Goal: Task Accomplishment & Management: Use online tool/utility

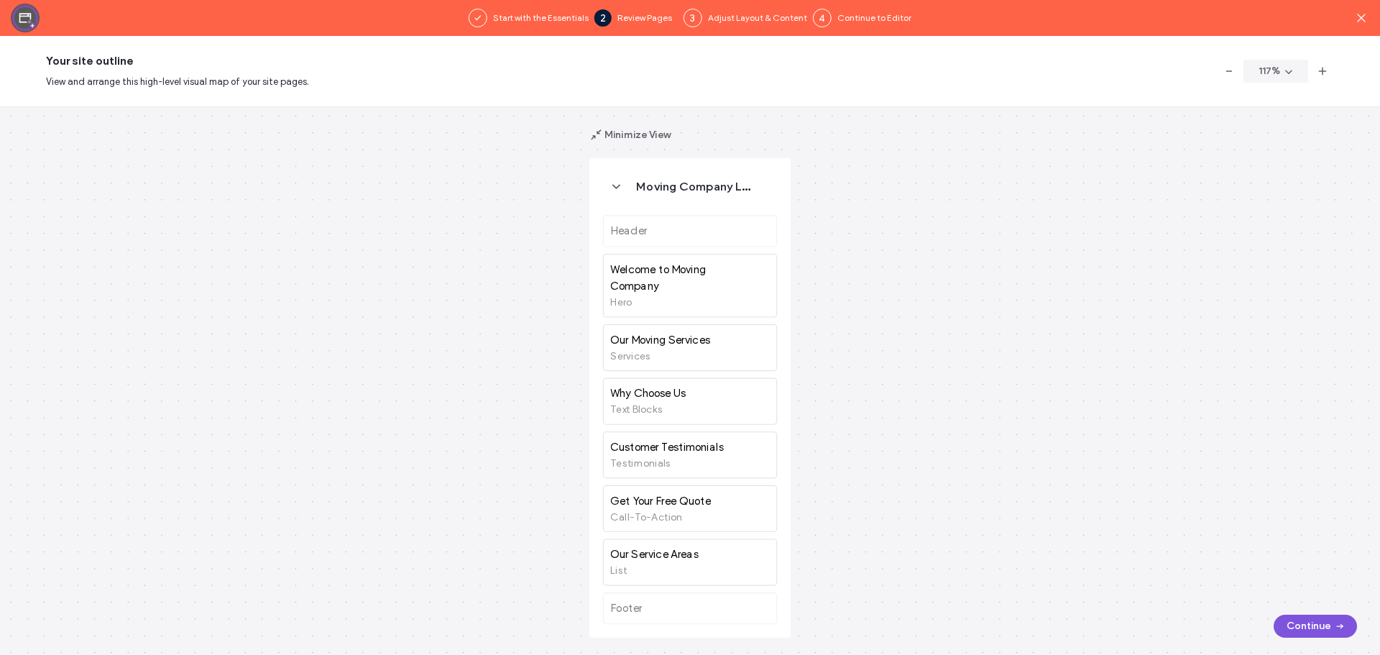
click at [1288, 627] on button "Continue" at bounding box center [1314, 625] width 83 height 23
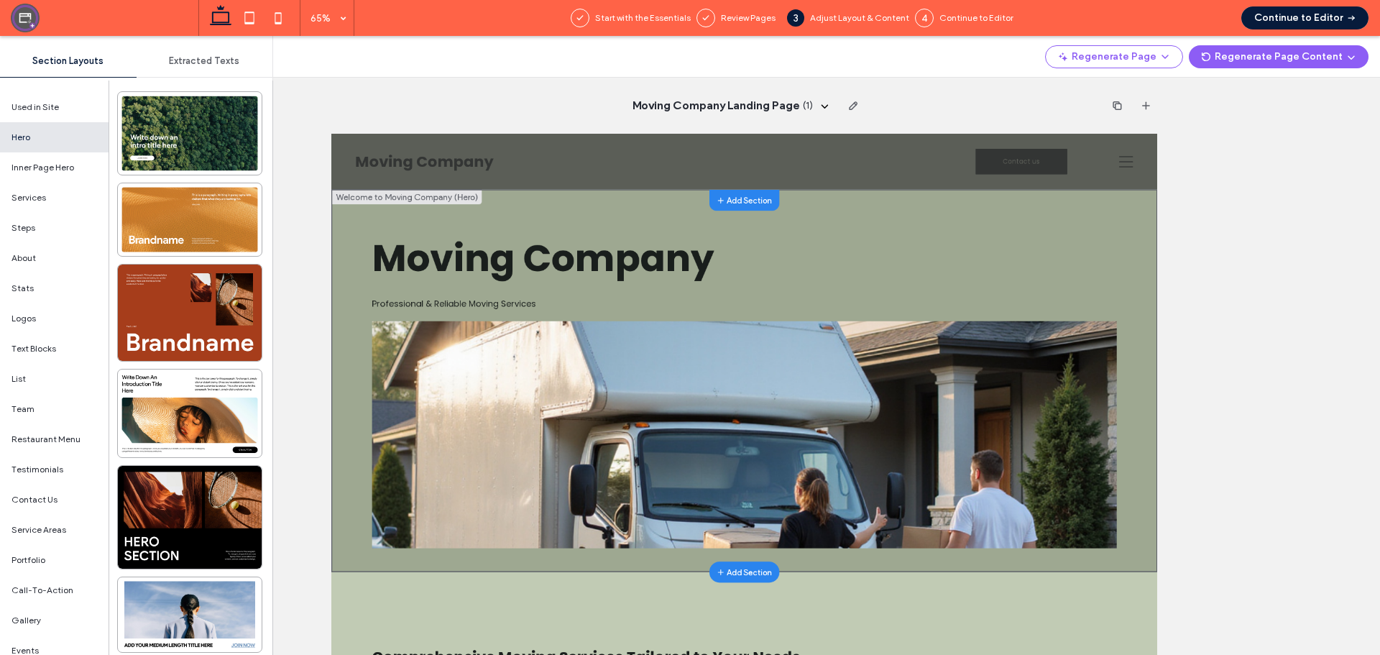
click at [847, 266] on div "Moving Company Professional & Reliable Moving Services" at bounding box center [966, 513] width 1270 height 588
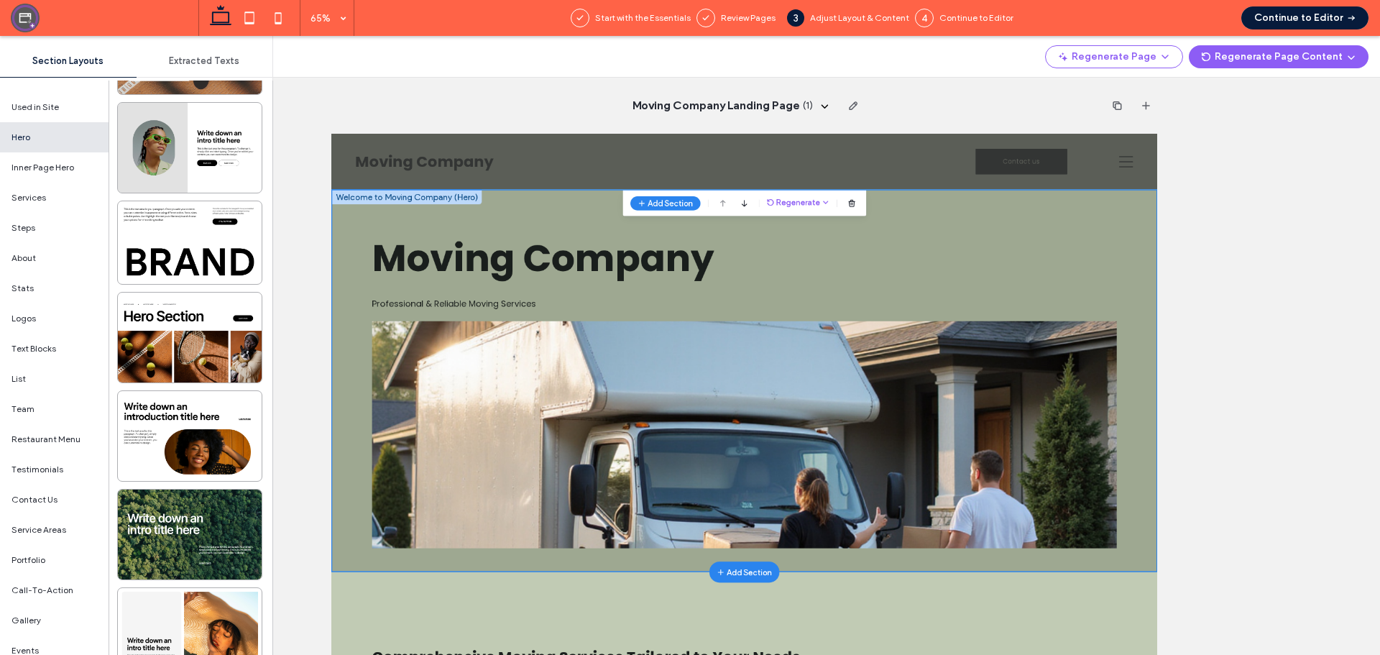
scroll to position [3305, 0]
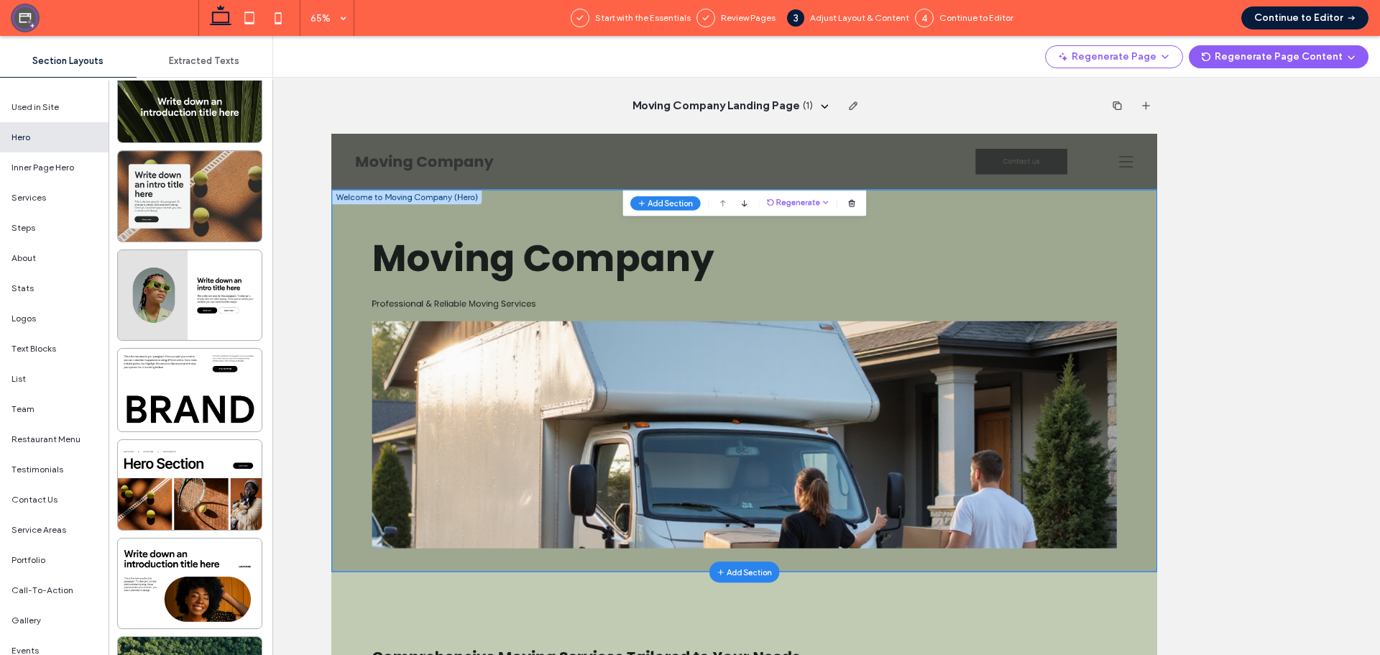
click at [185, 209] on div at bounding box center [190, 196] width 144 height 90
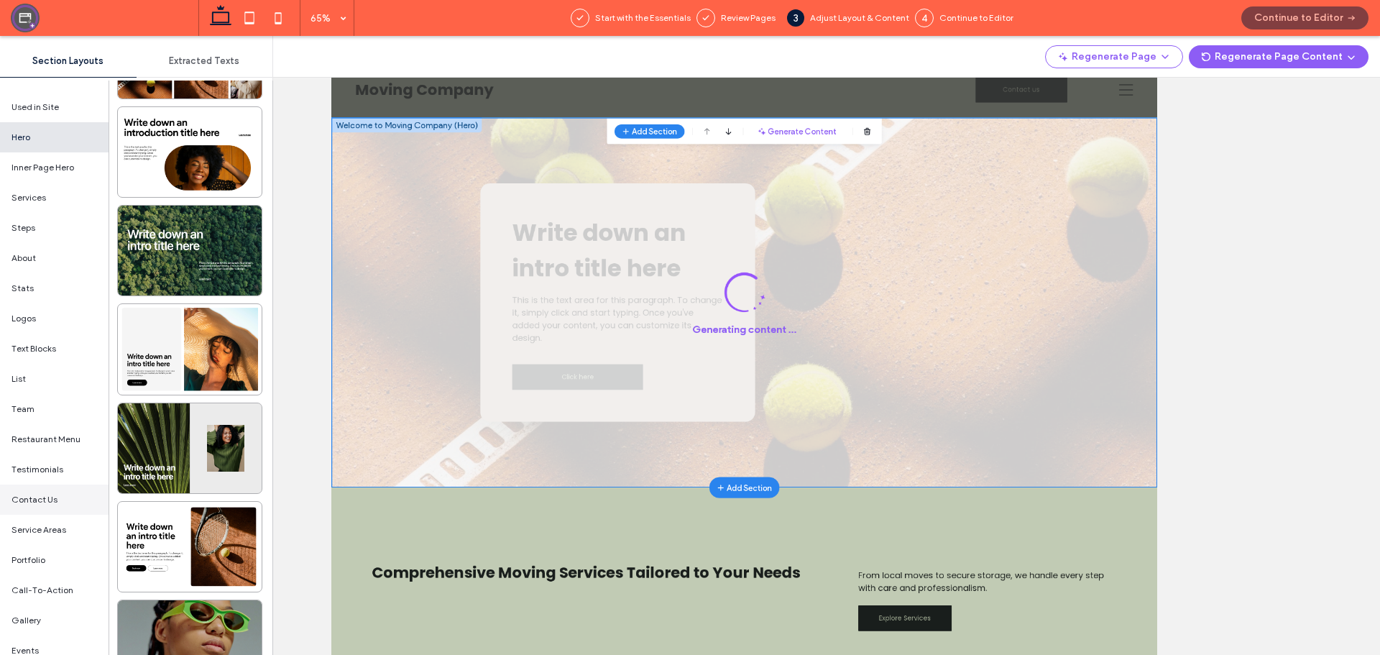
scroll to position [80, 0]
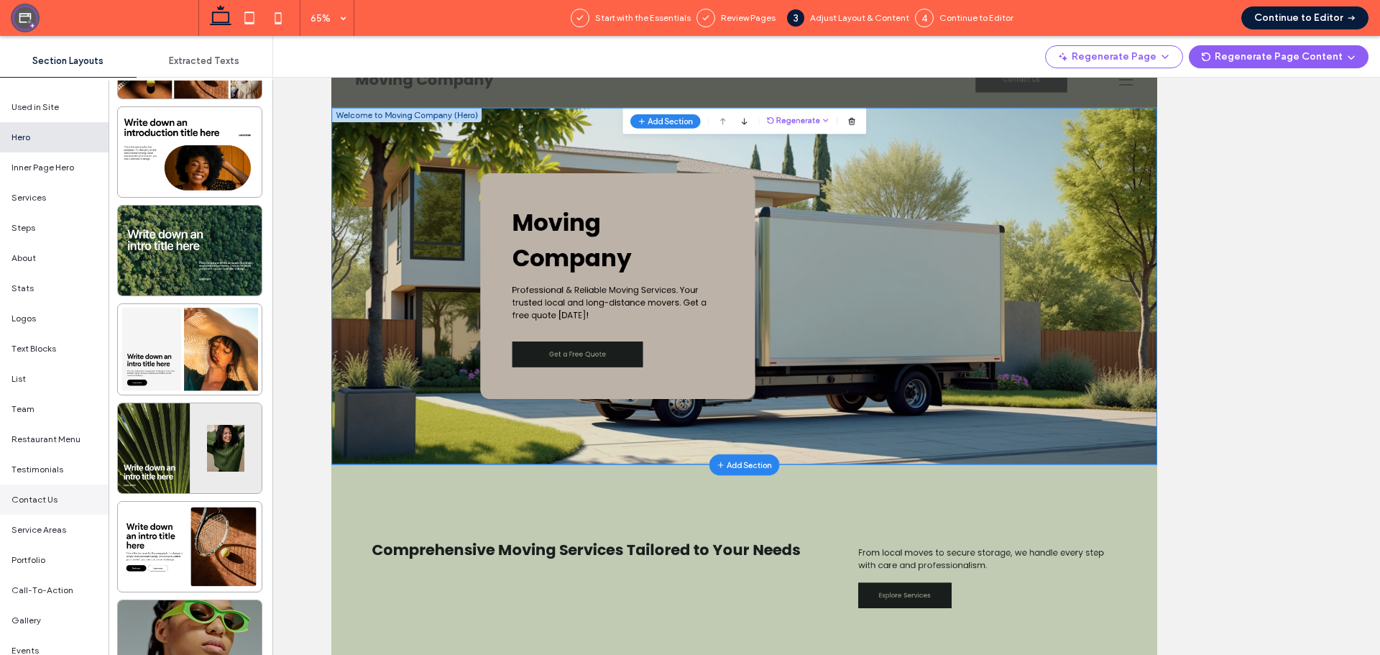
click at [43, 494] on span "Contact Us" at bounding box center [34, 499] width 46 height 13
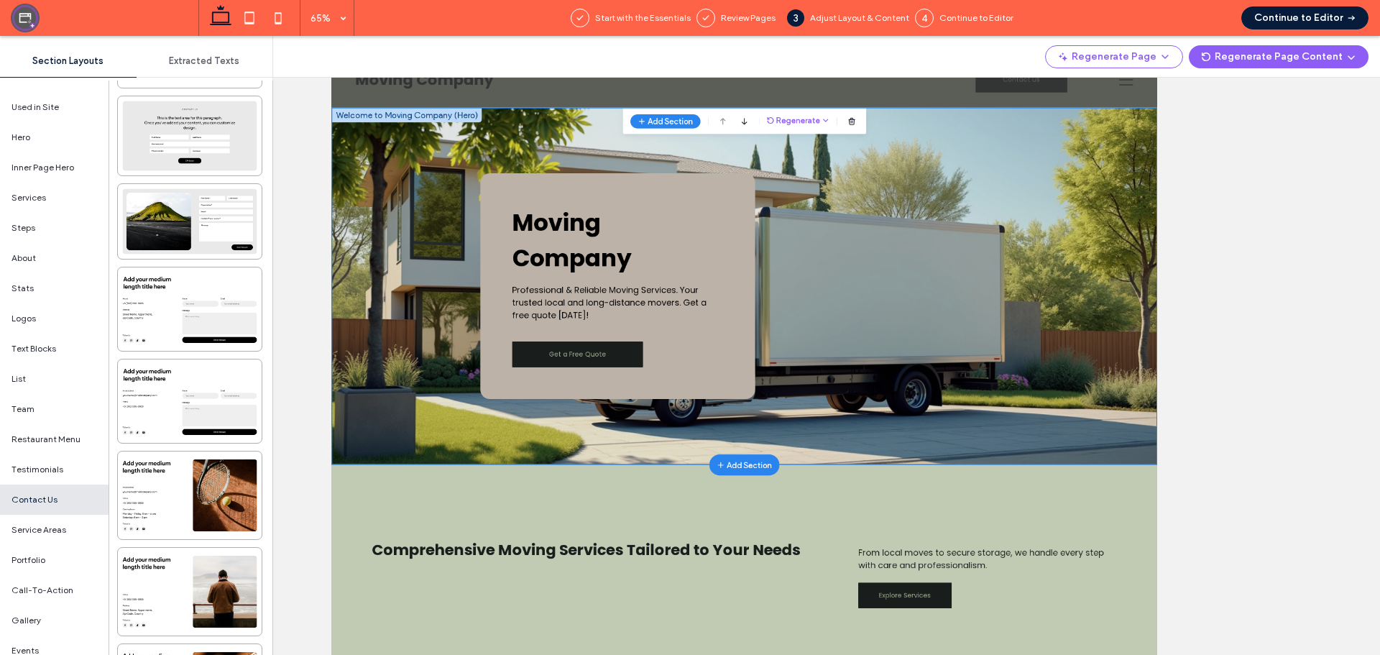
scroll to position [802, 0]
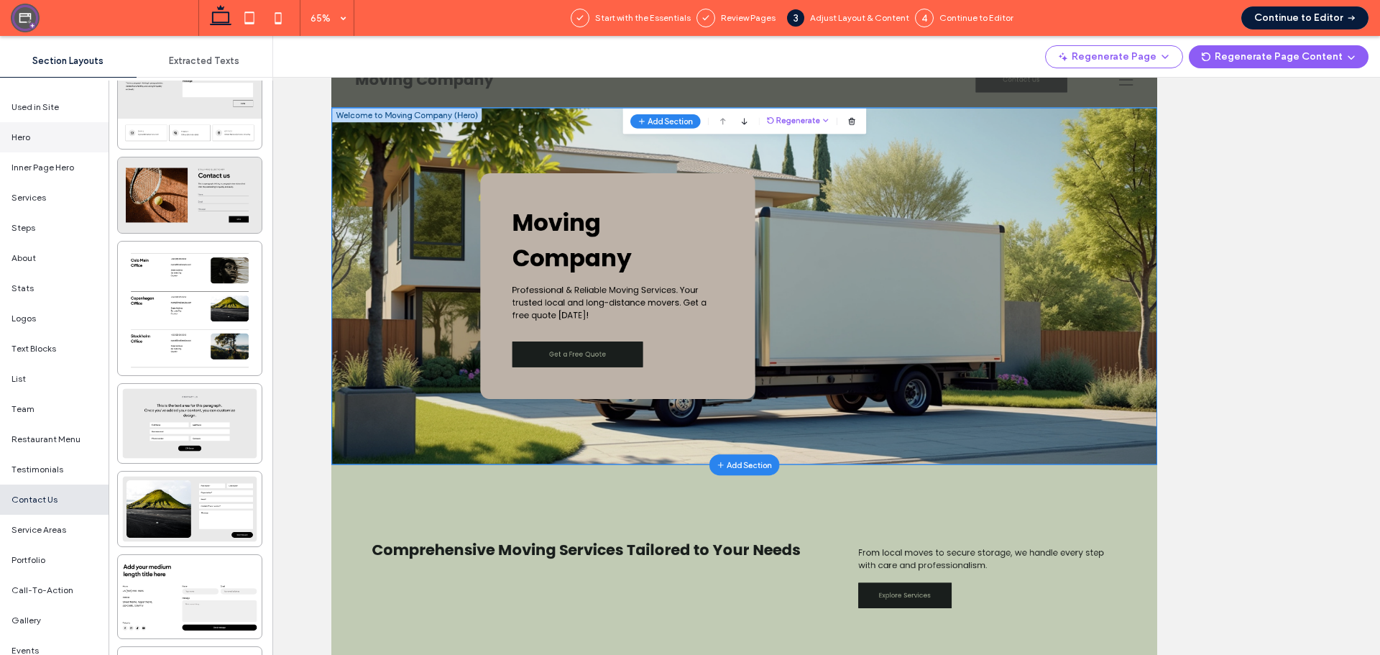
click at [37, 146] on div "Hero" at bounding box center [54, 137] width 108 height 30
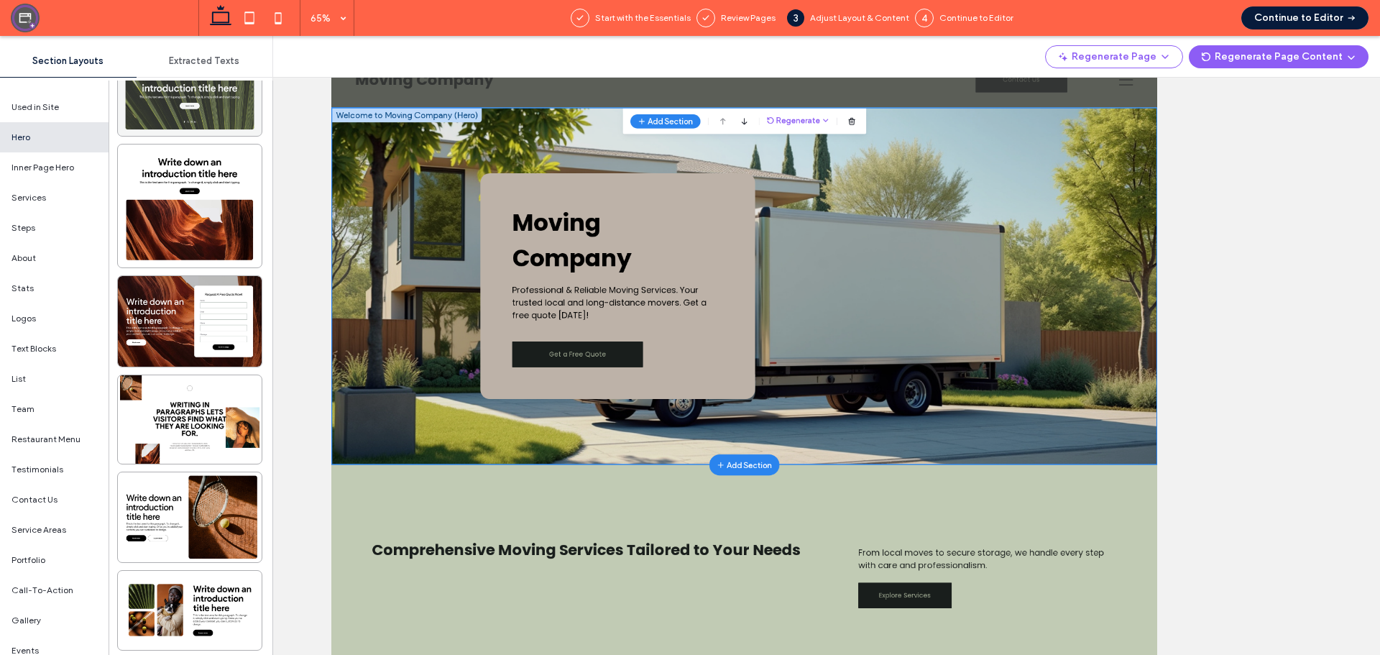
scroll to position [4514, 0]
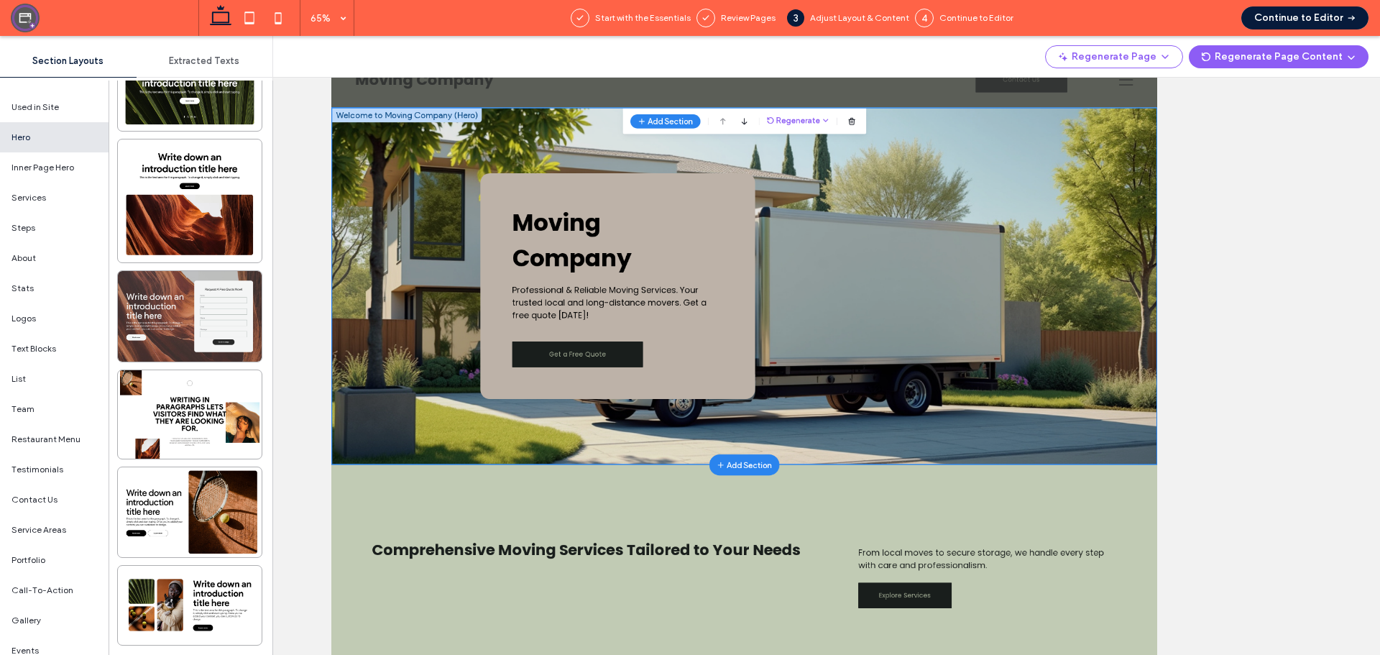
click at [161, 313] on div at bounding box center [190, 316] width 144 height 90
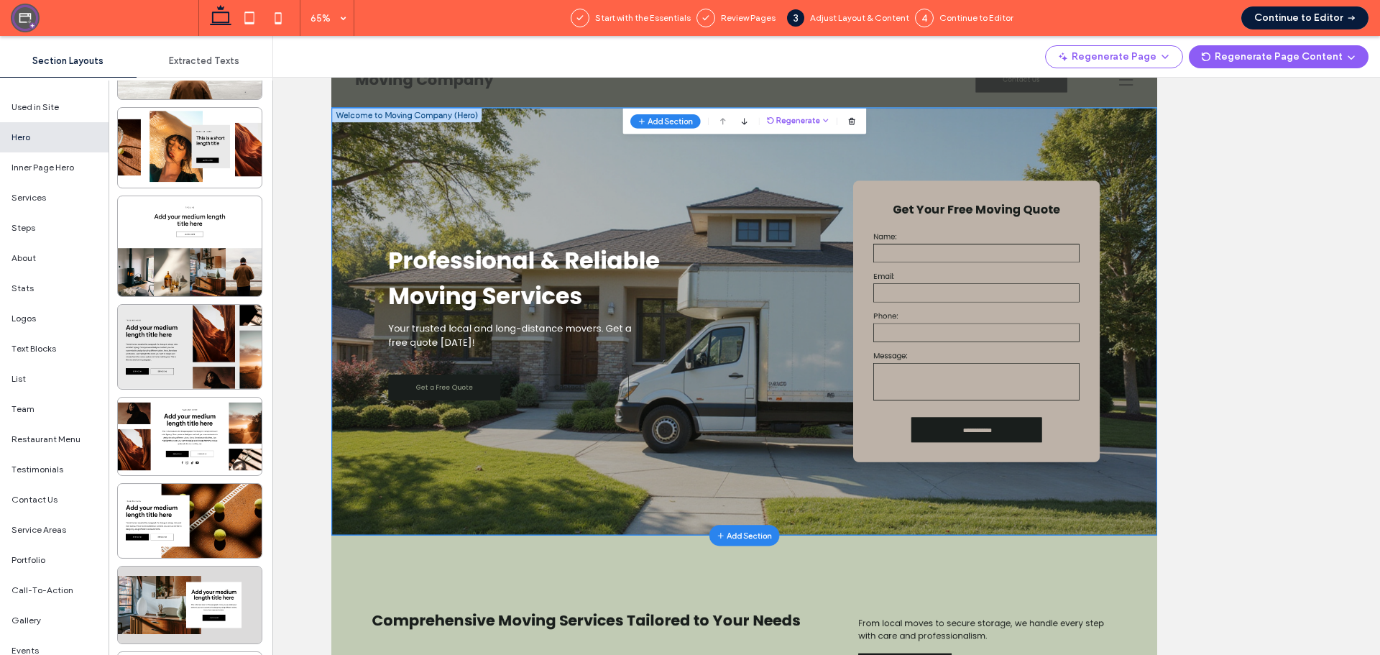
scroll to position [1796, 0]
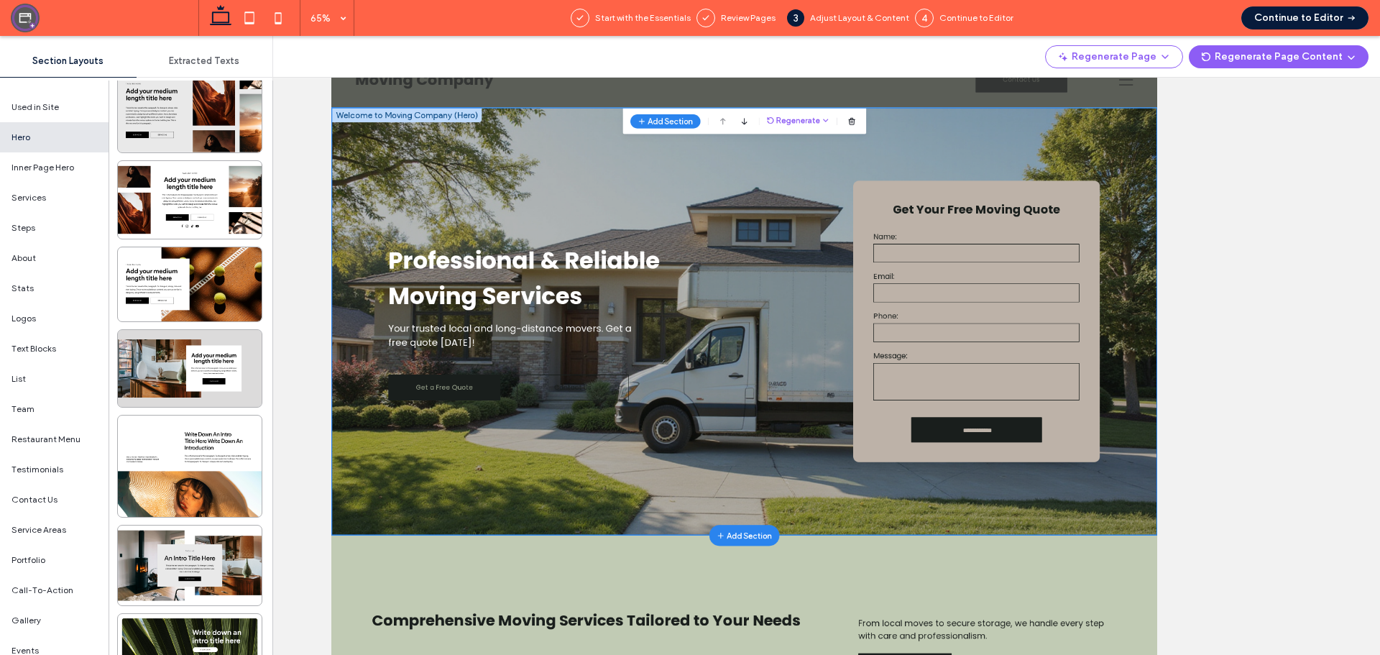
click at [185, 288] on div at bounding box center [190, 283] width 144 height 73
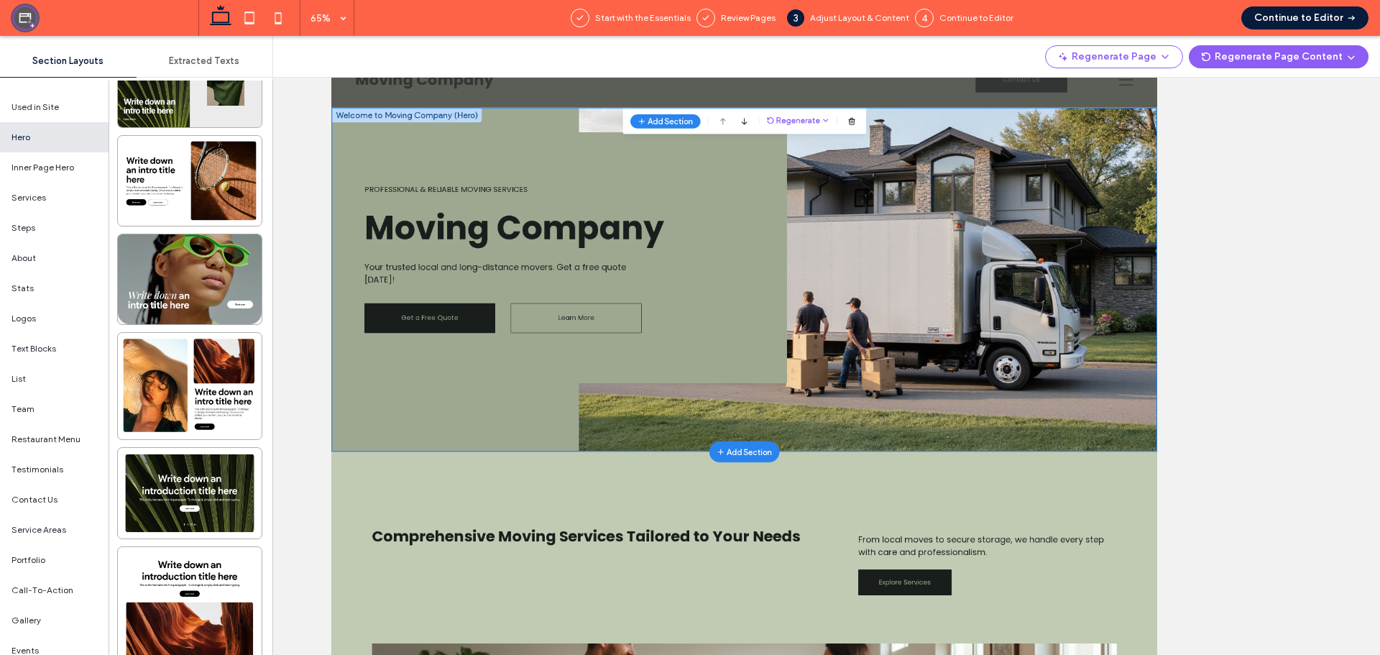
scroll to position [4455, 0]
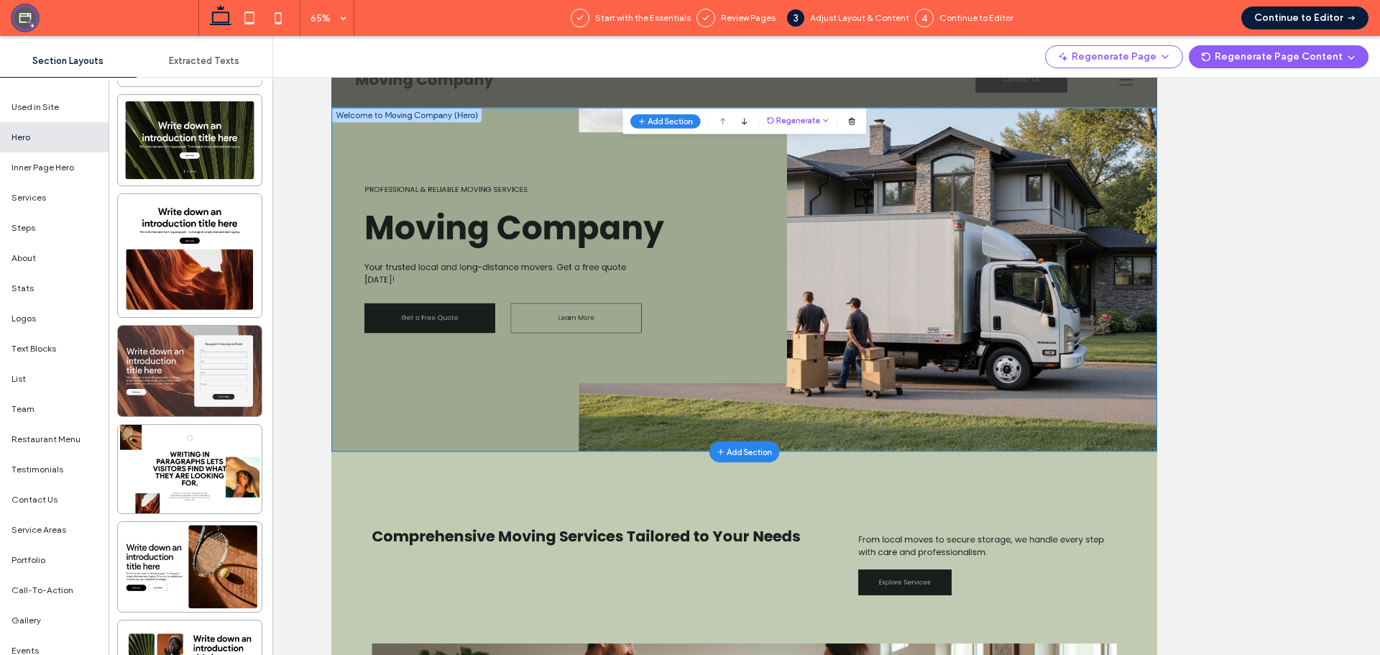
click at [176, 362] on div at bounding box center [190, 370] width 144 height 90
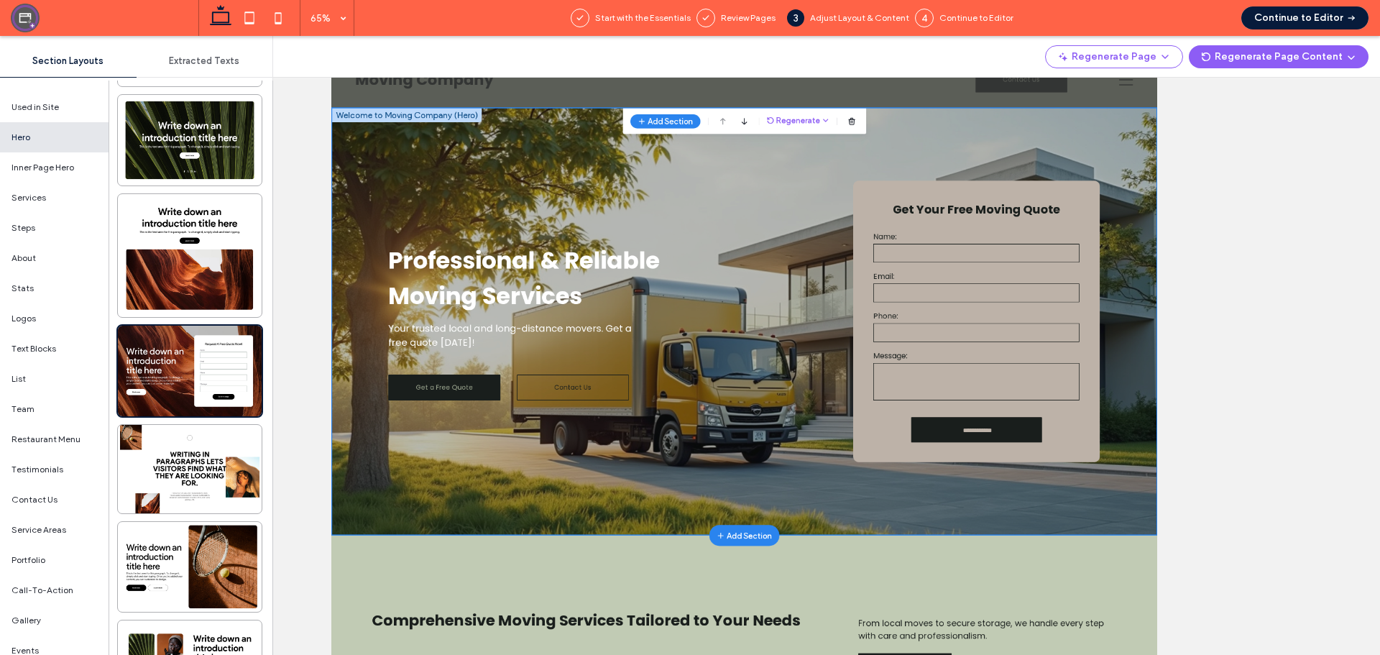
scroll to position [80, 0]
click at [1084, 152] on icon "button" at bounding box center [1090, 157] width 13 height 13
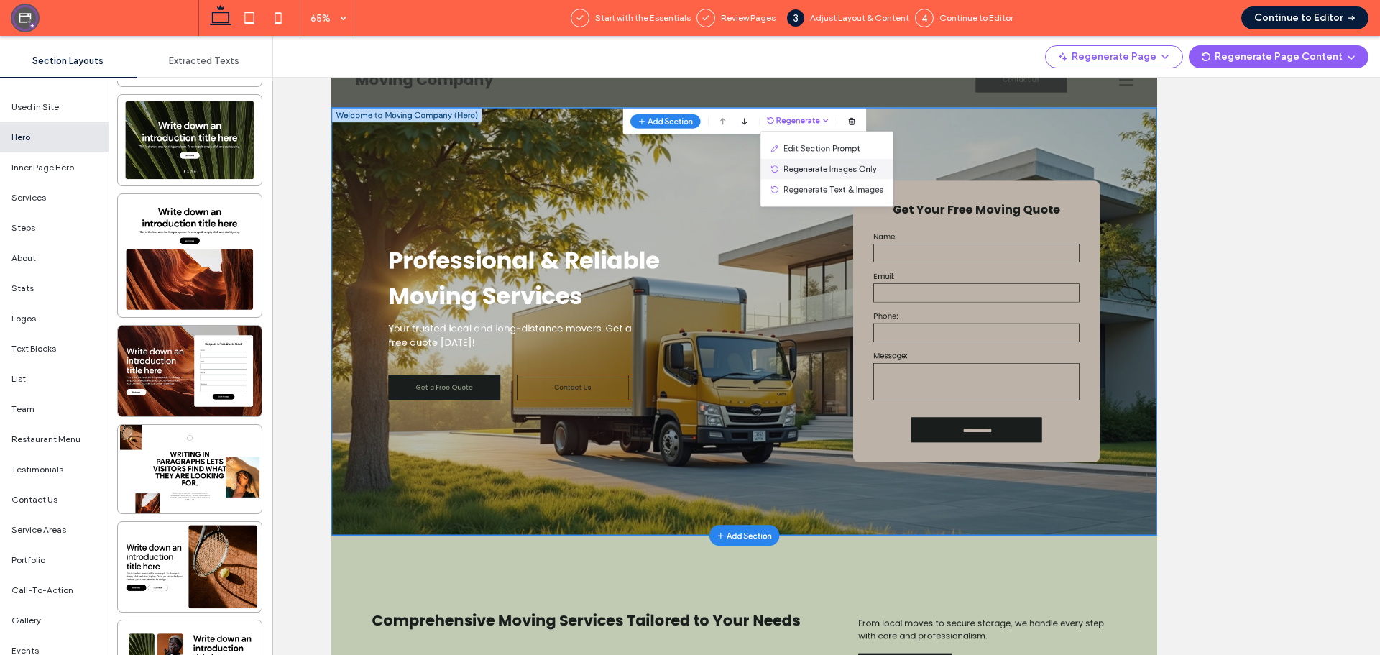
click at [1079, 219] on div "Regenerate Images Only" at bounding box center [1093, 232] width 203 height 32
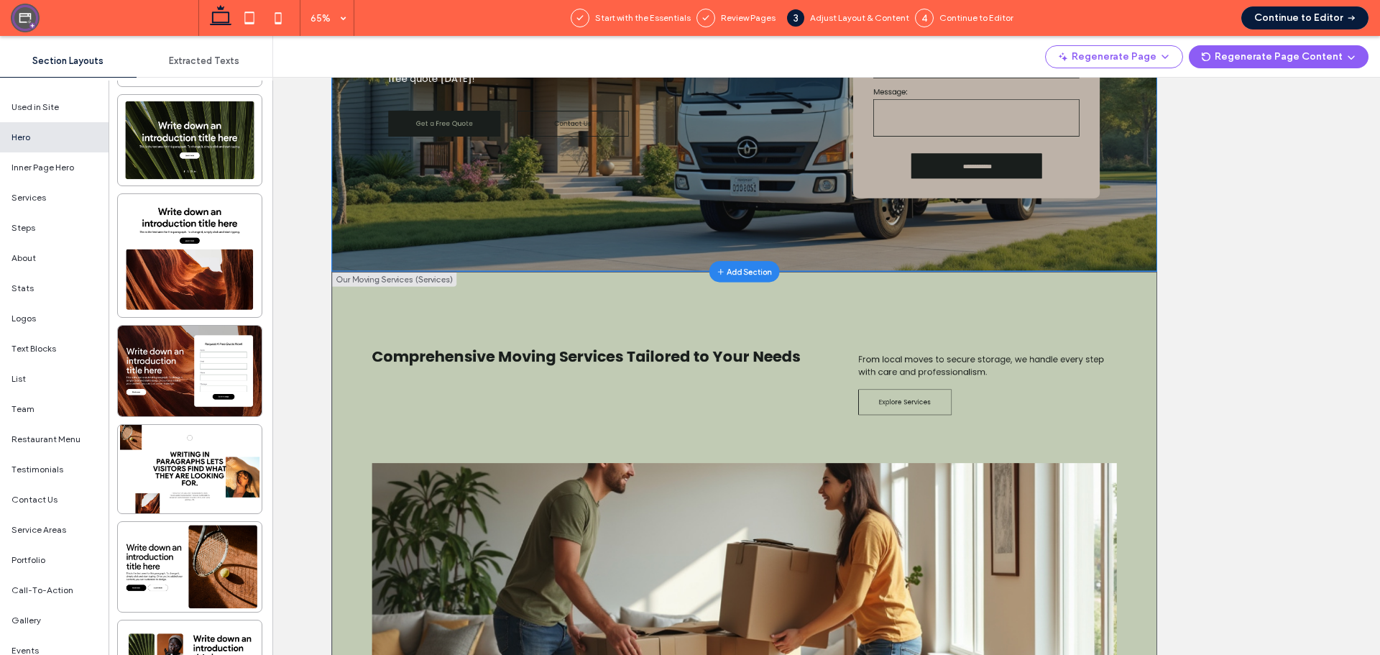
scroll to position [367, 0]
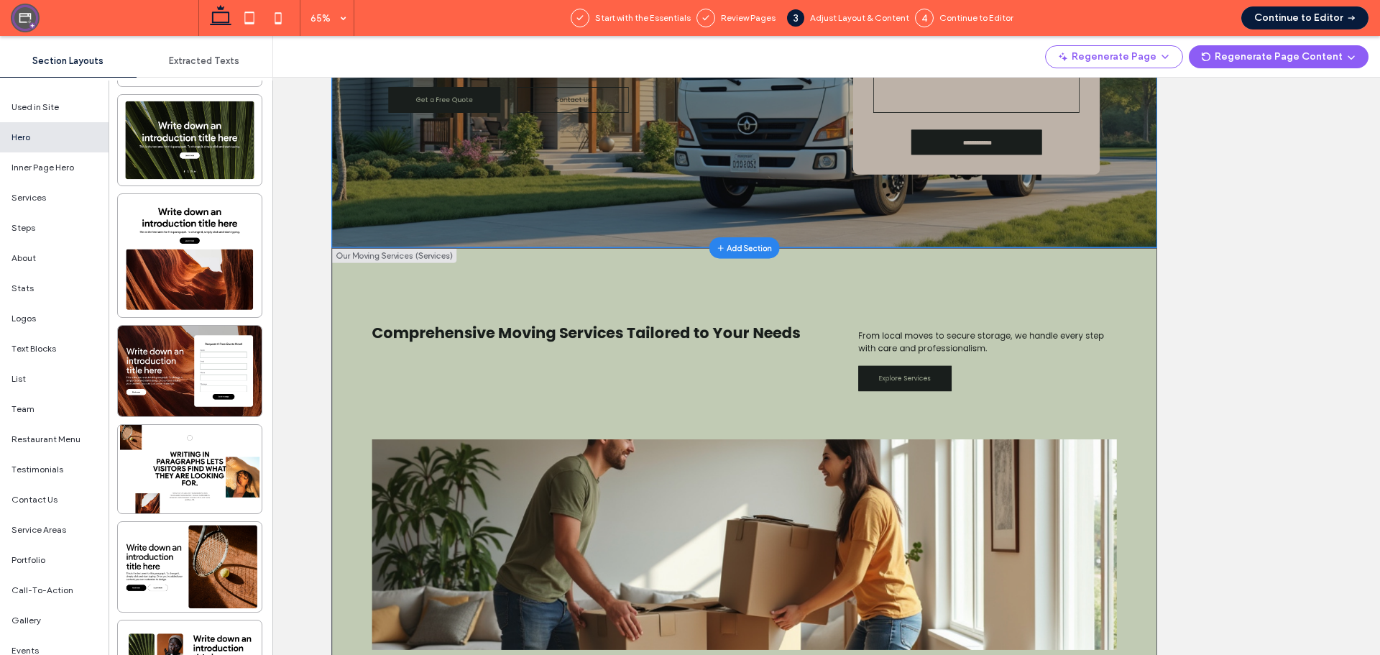
click at [677, 555] on div "Comprehensive Moving Services Tailored to Your Needs From local moves to secure…" at bounding box center [966, 637] width 1270 height 257
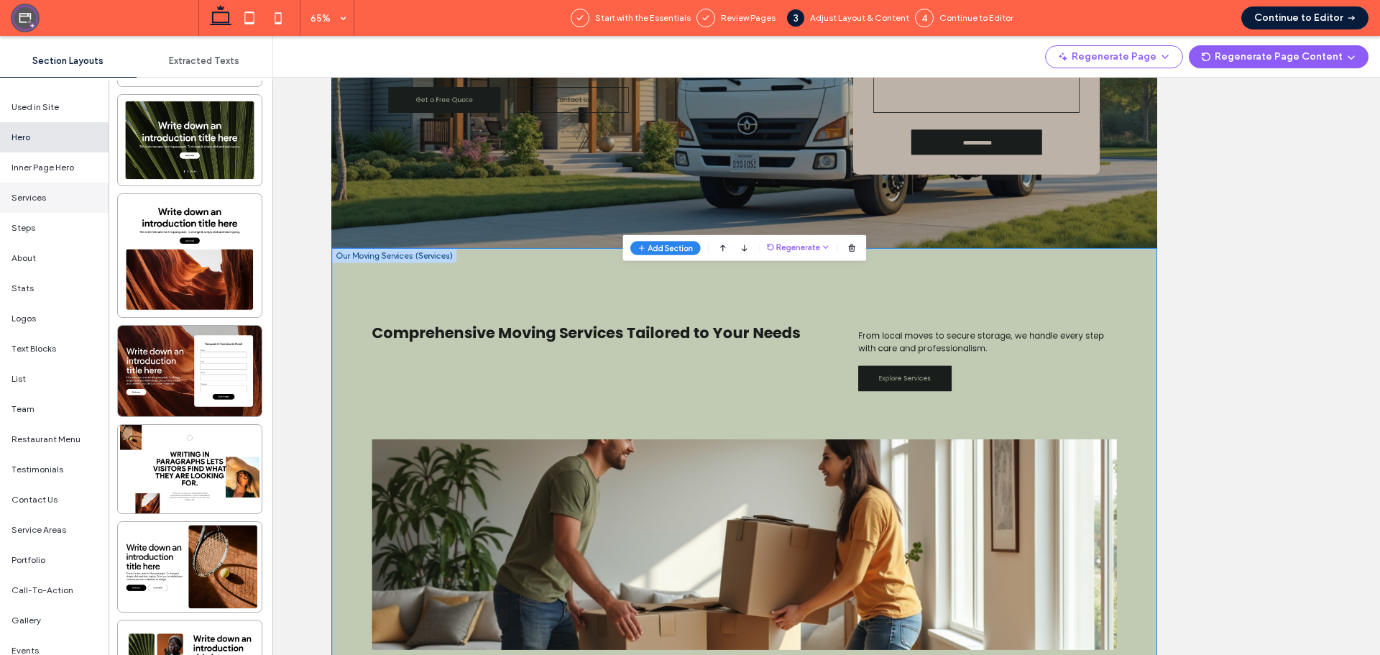
click at [53, 188] on div "Services" at bounding box center [54, 197] width 108 height 30
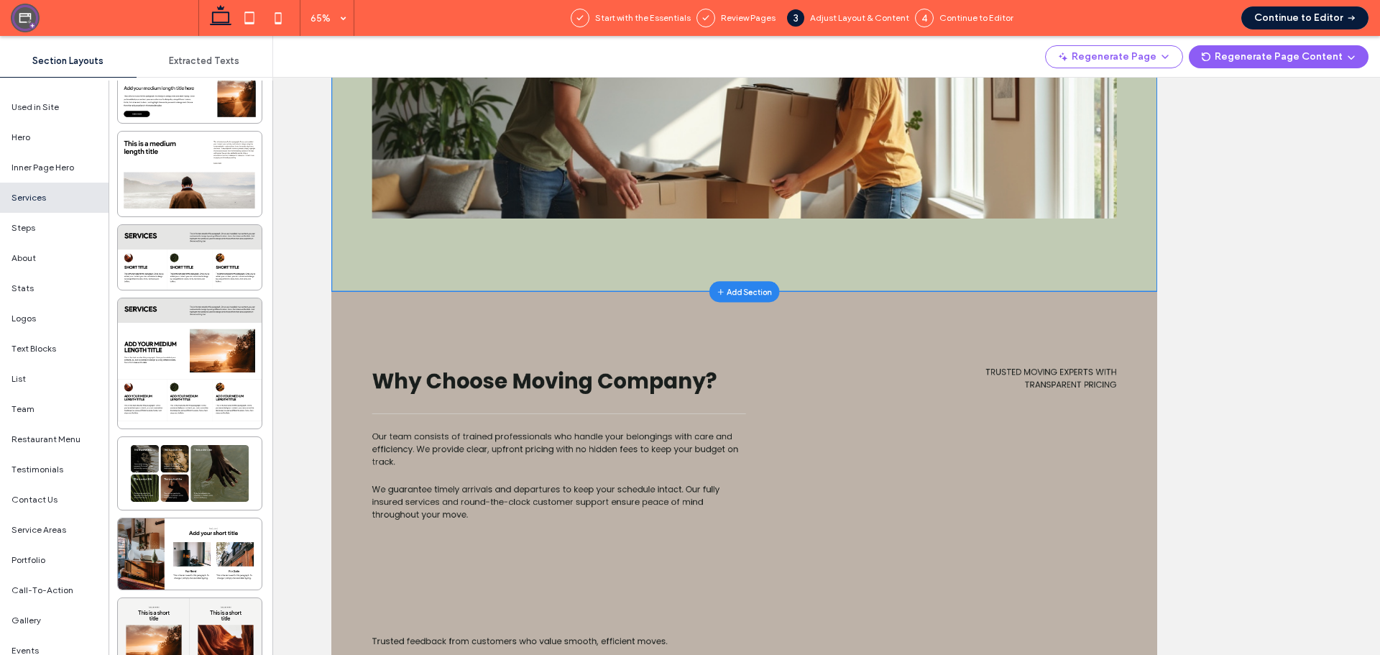
scroll to position [0, 0]
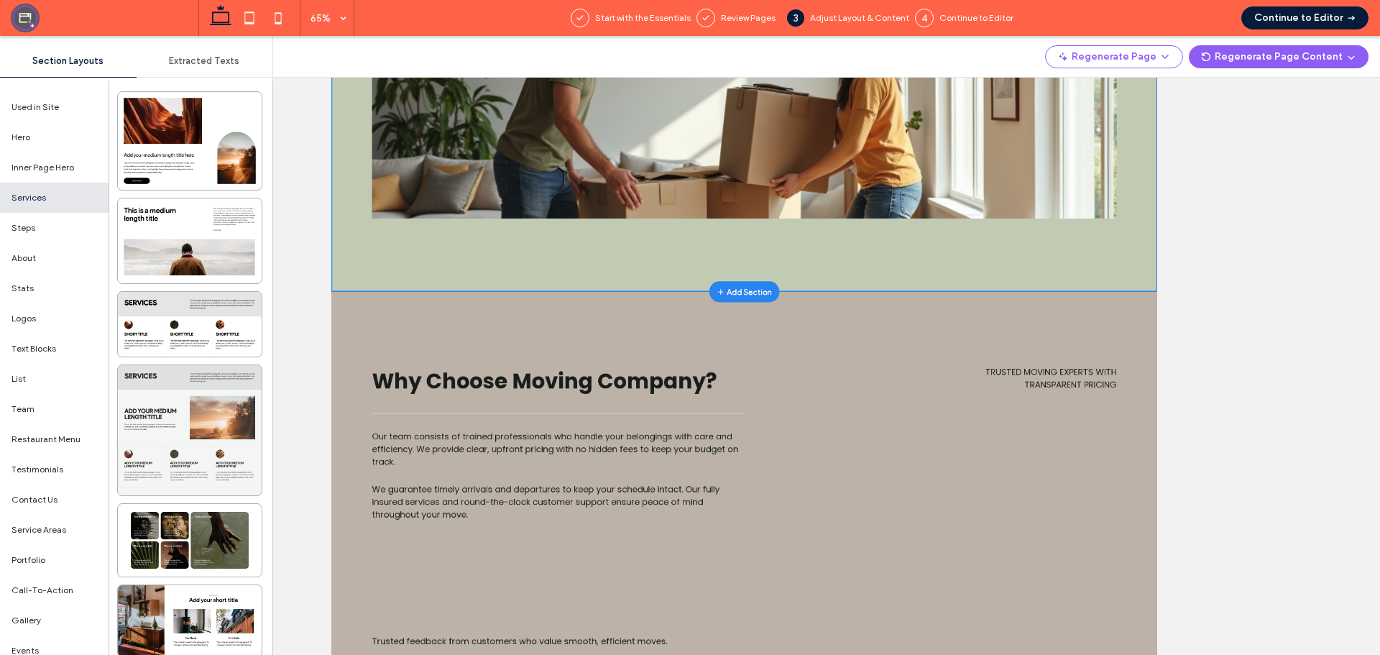
click at [193, 390] on div at bounding box center [190, 430] width 144 height 130
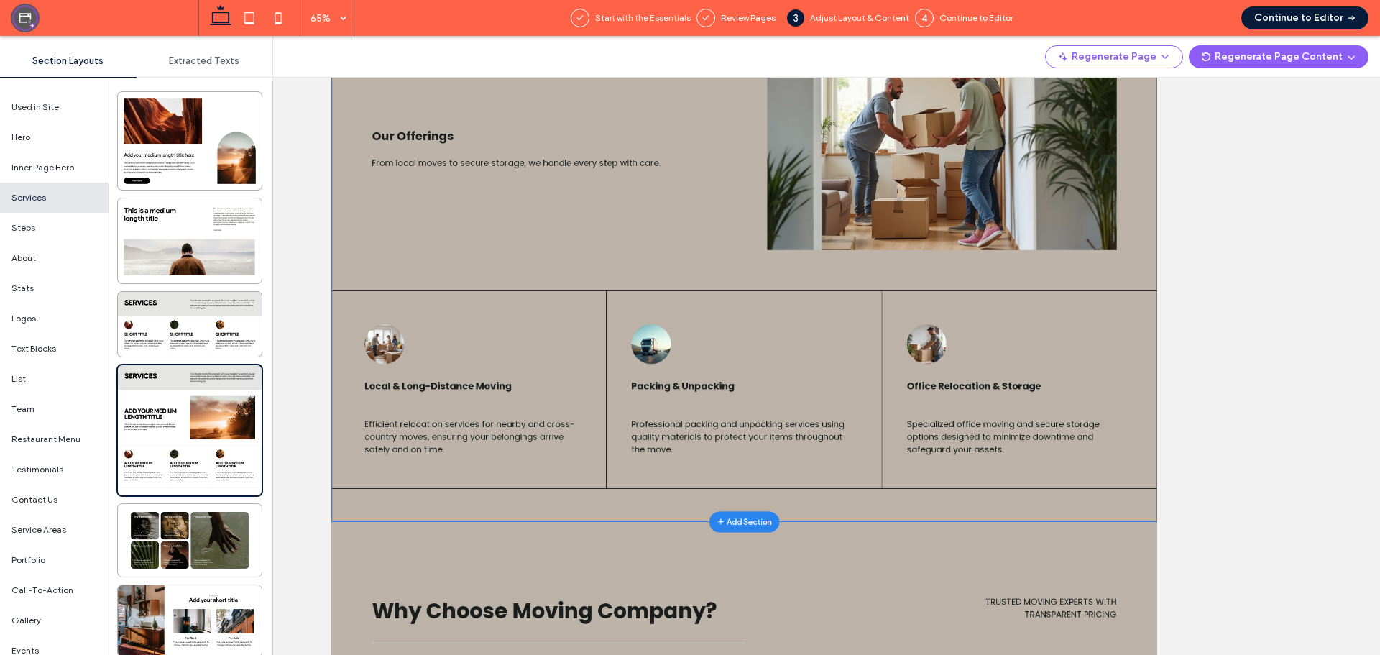
scroll to position [1009, 0]
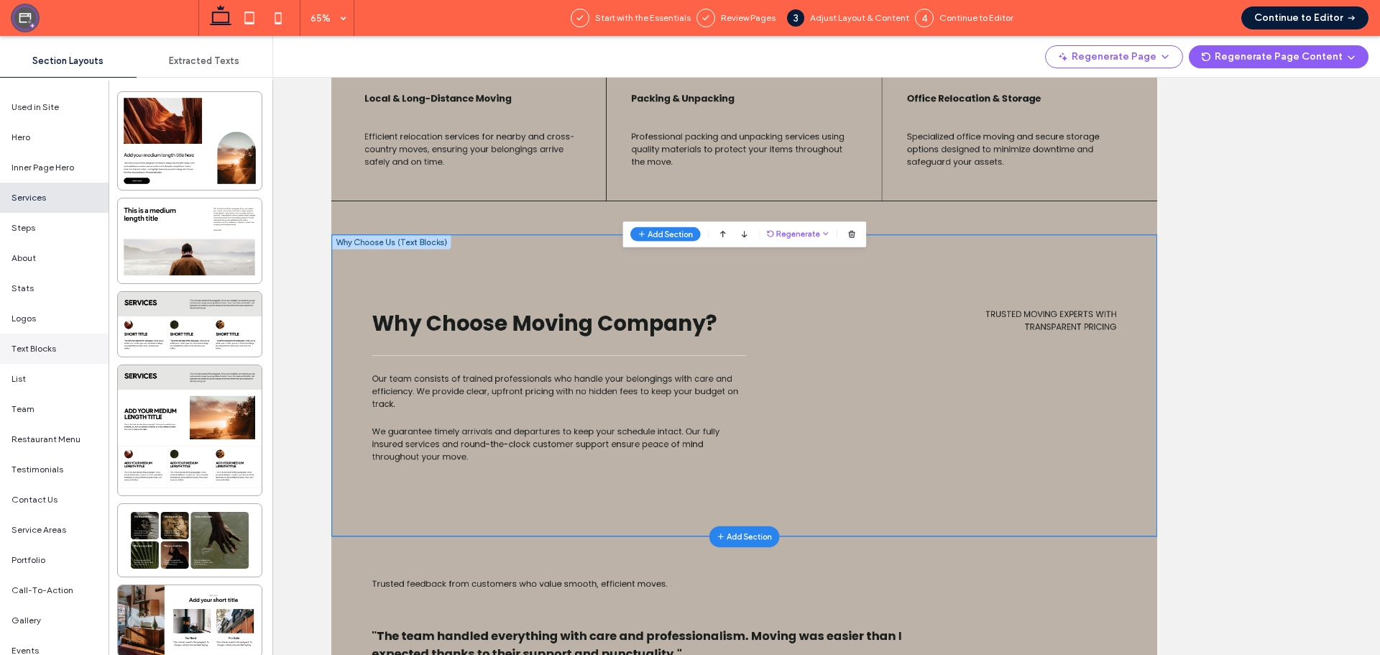
click at [44, 348] on span "Text Blocks" at bounding box center [33, 348] width 45 height 13
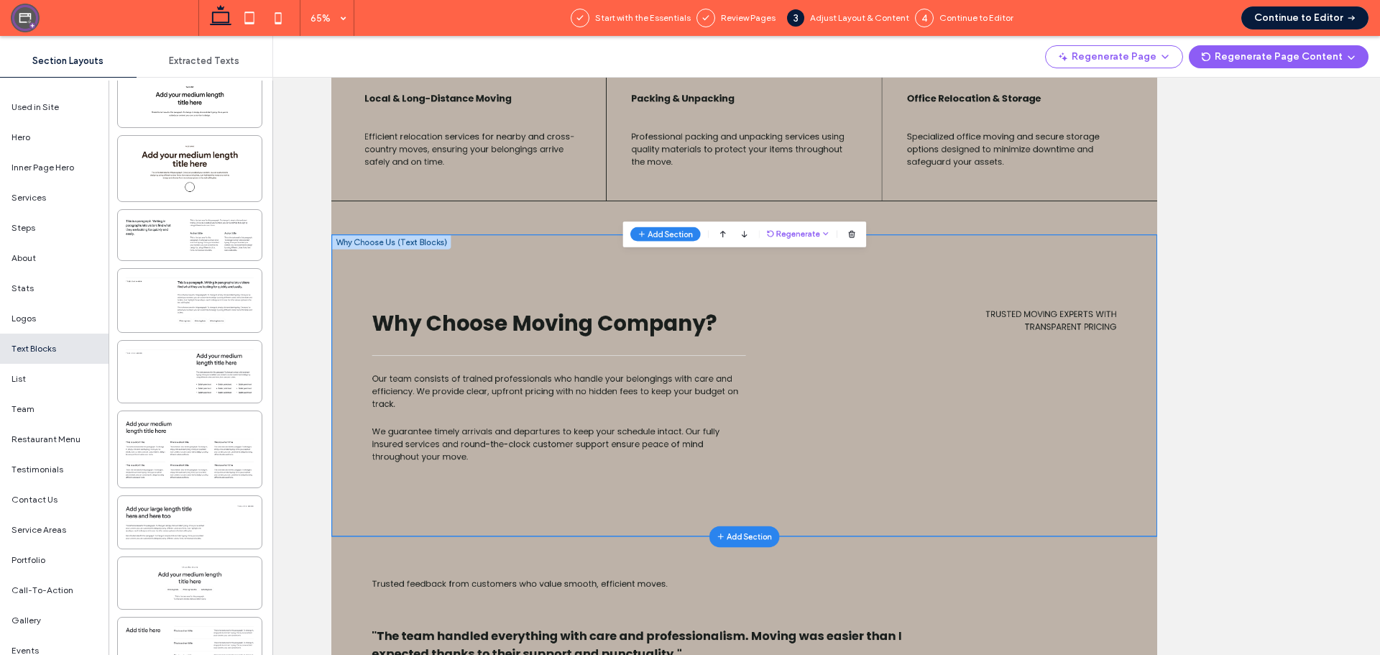
scroll to position [384, 0]
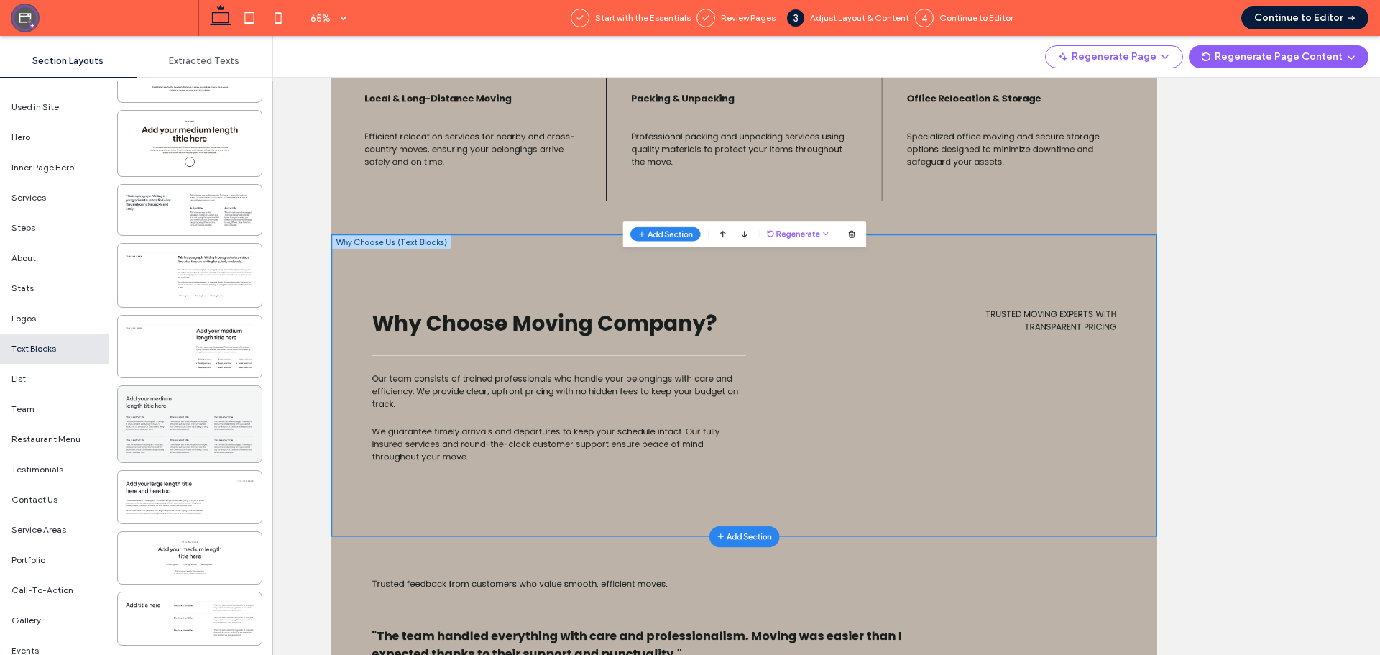
click at [180, 405] on div at bounding box center [190, 424] width 144 height 76
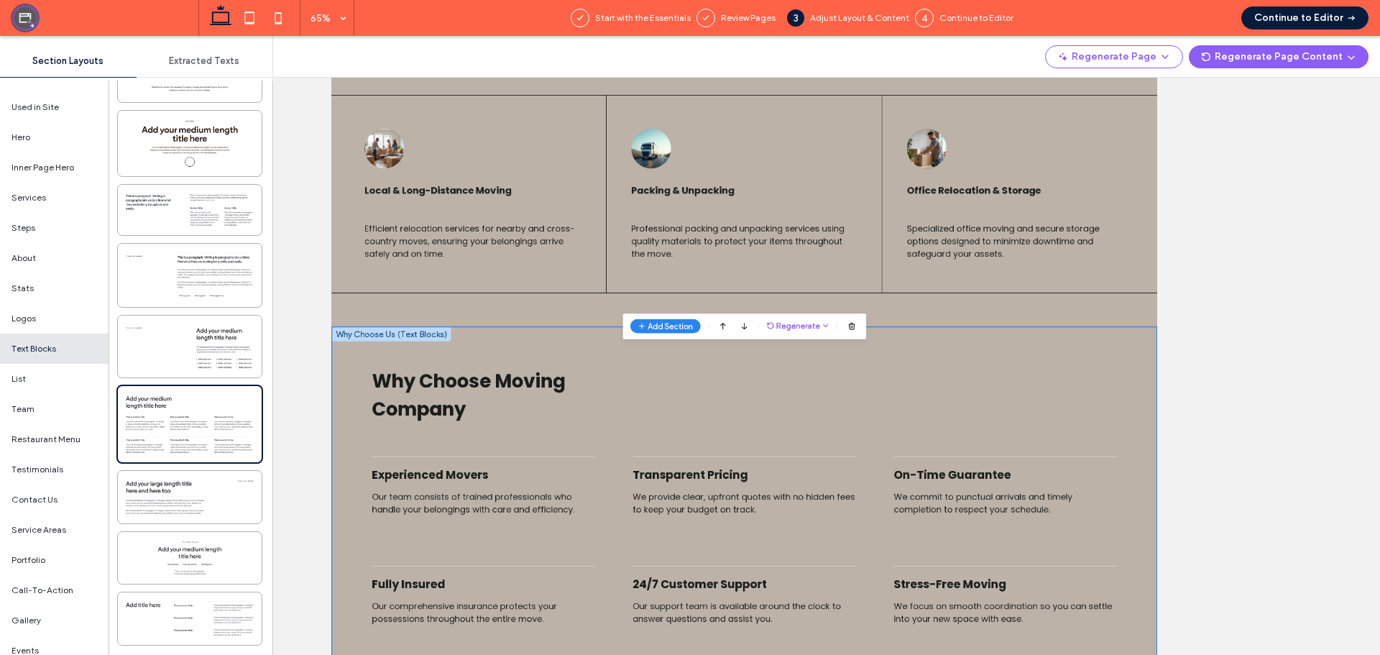
scroll to position [1348, 0]
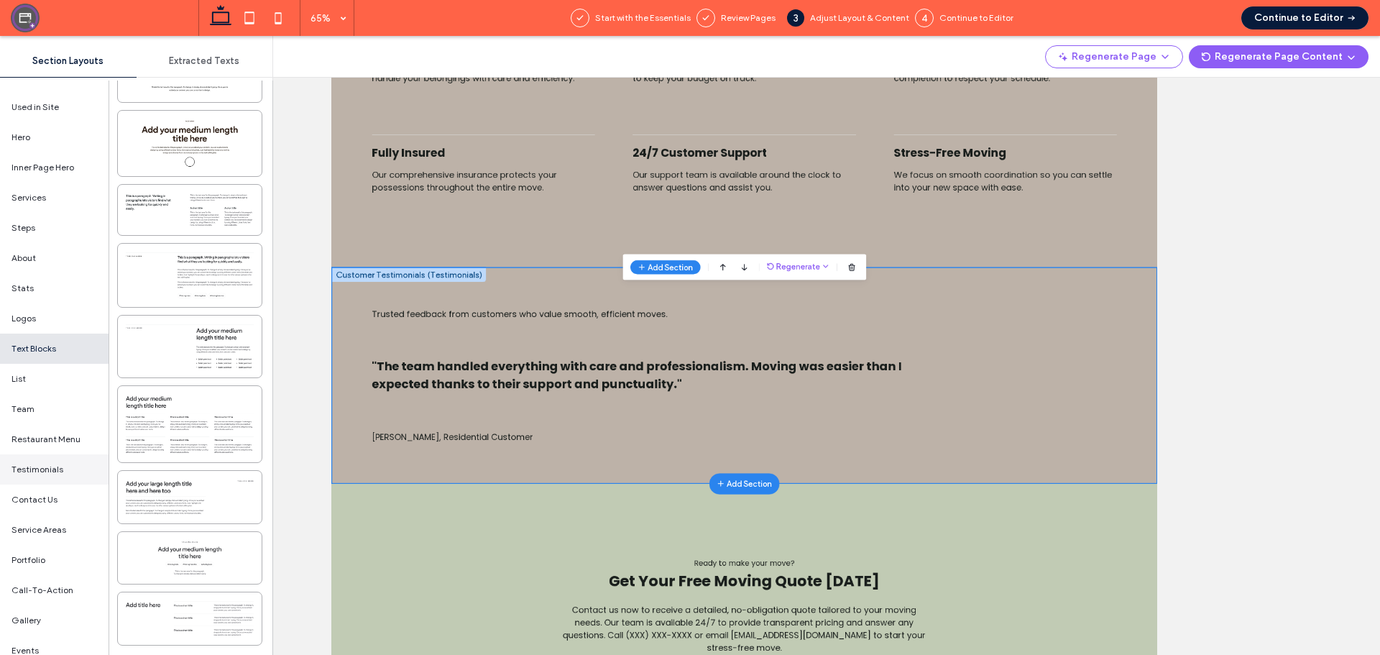
click at [50, 468] on span "Testimonials" at bounding box center [37, 469] width 52 height 13
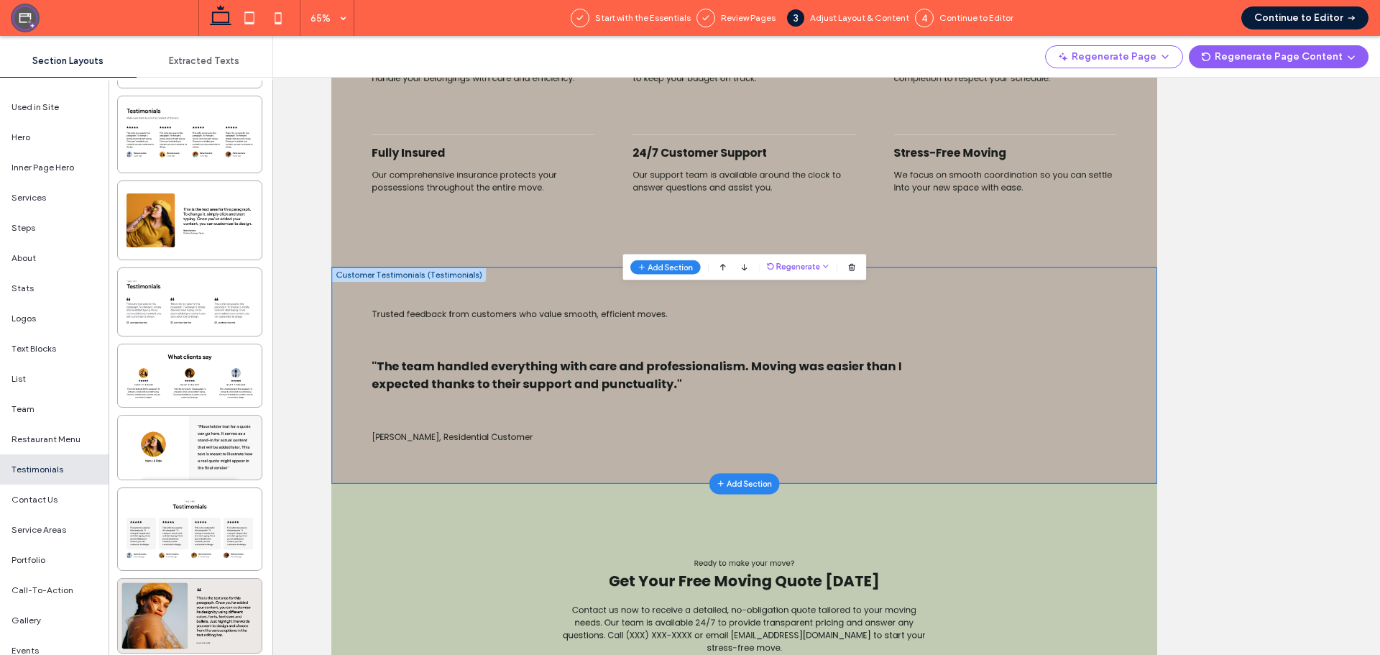
scroll to position [2380, 0]
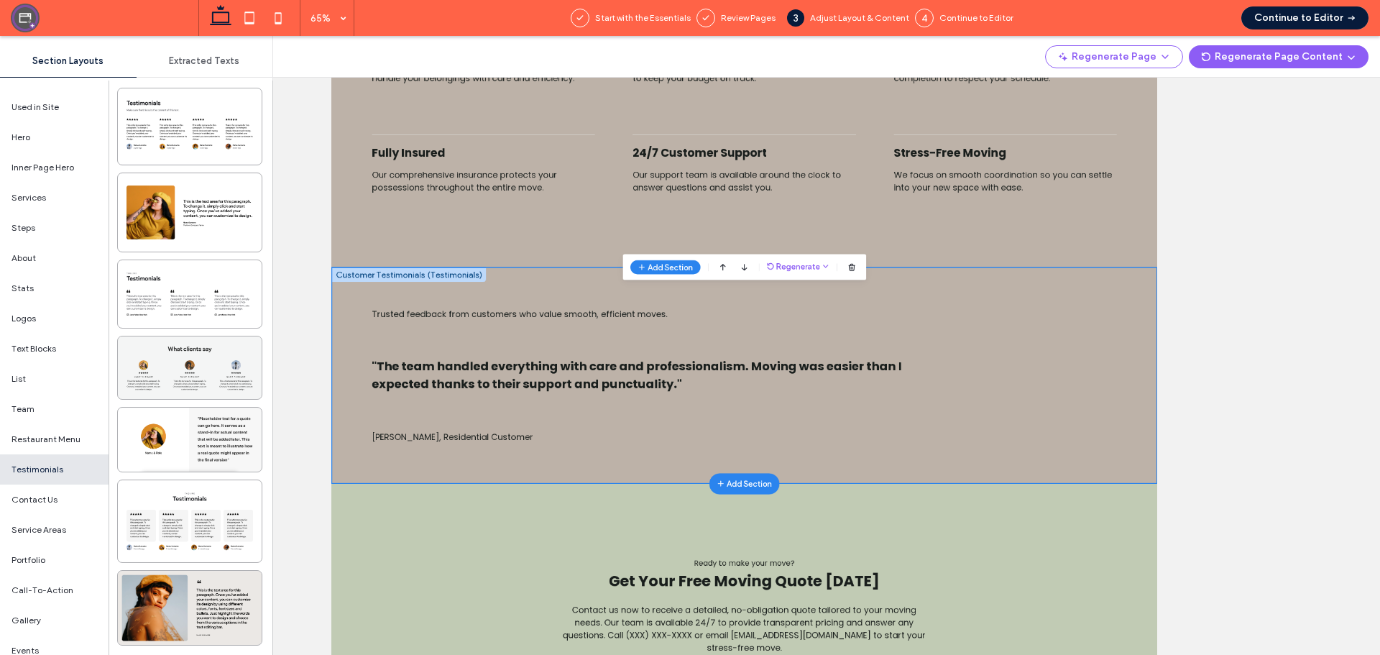
click at [213, 359] on div at bounding box center [190, 367] width 144 height 63
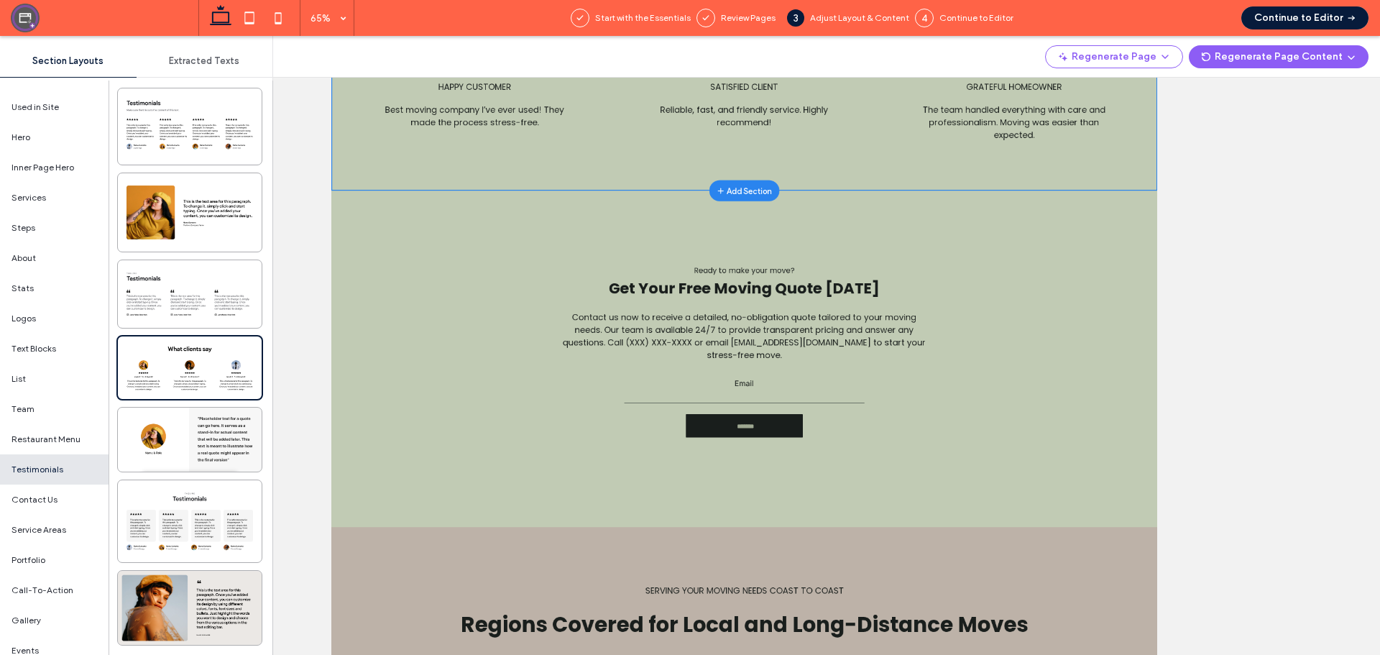
scroll to position [1503, 0]
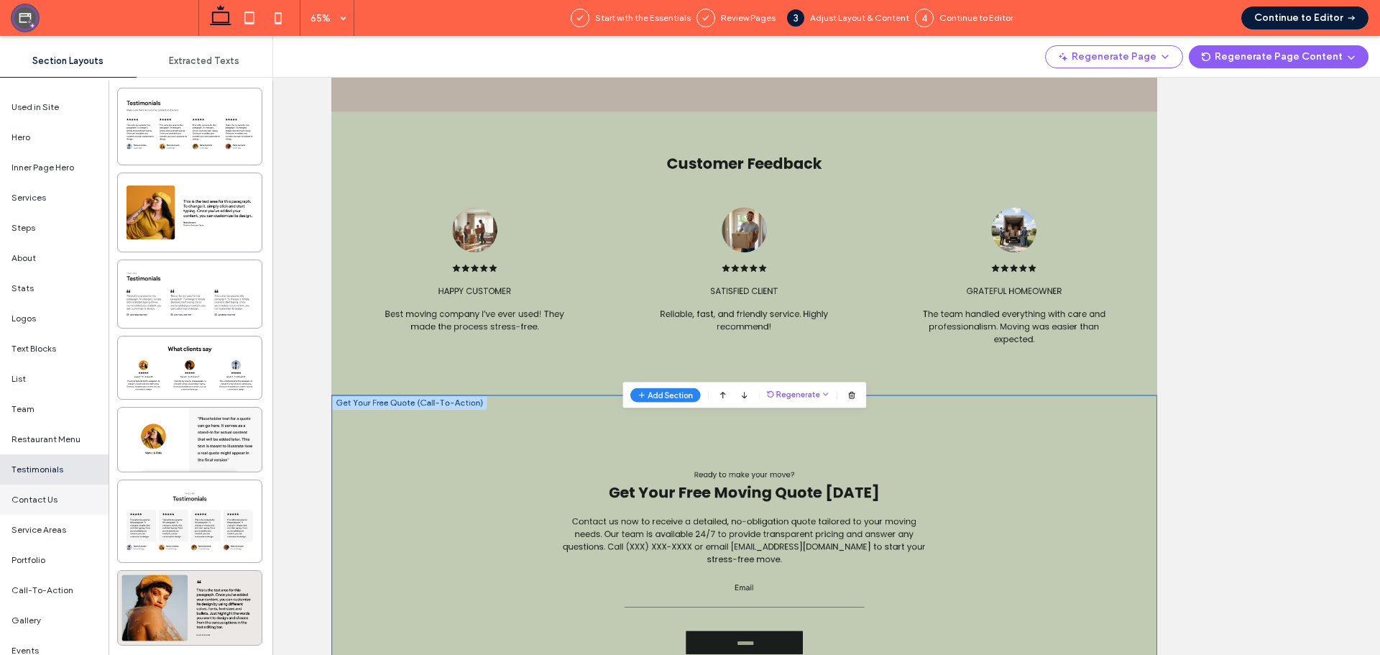
click at [55, 509] on div "Contact Us" at bounding box center [54, 499] width 108 height 30
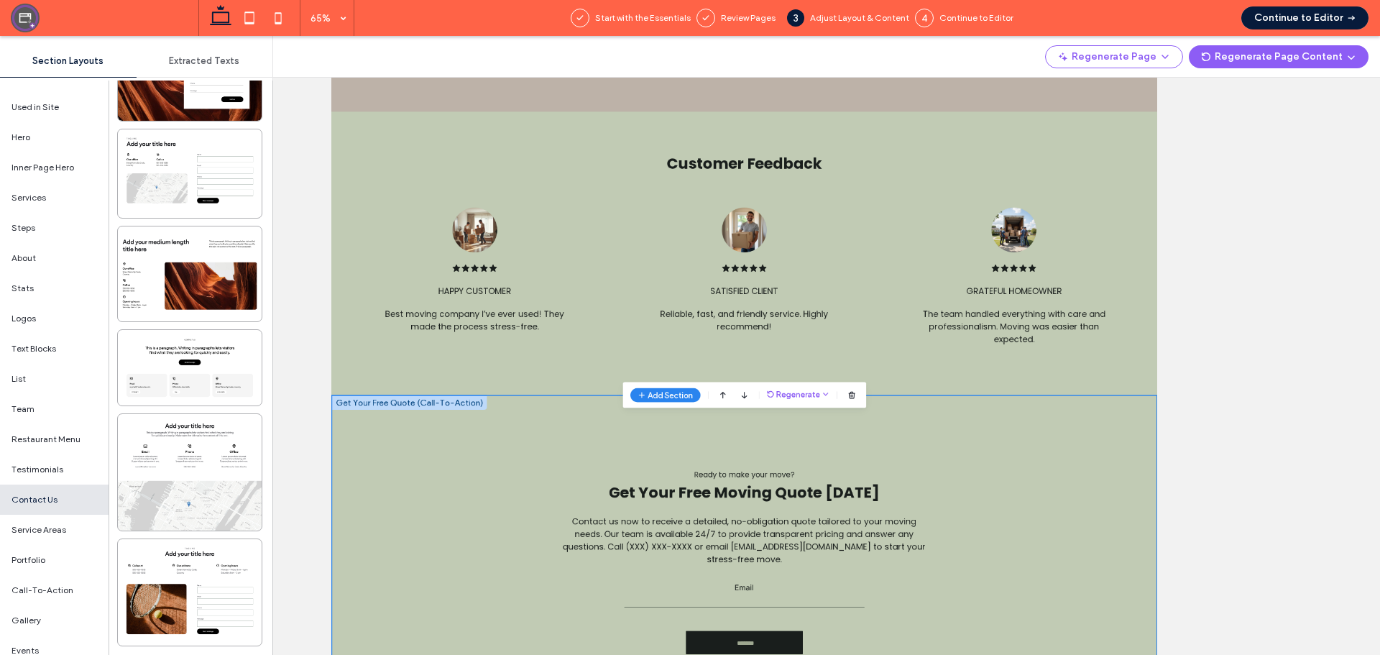
scroll to position [2814, 0]
click at [221, 454] on div at bounding box center [190, 471] width 144 height 116
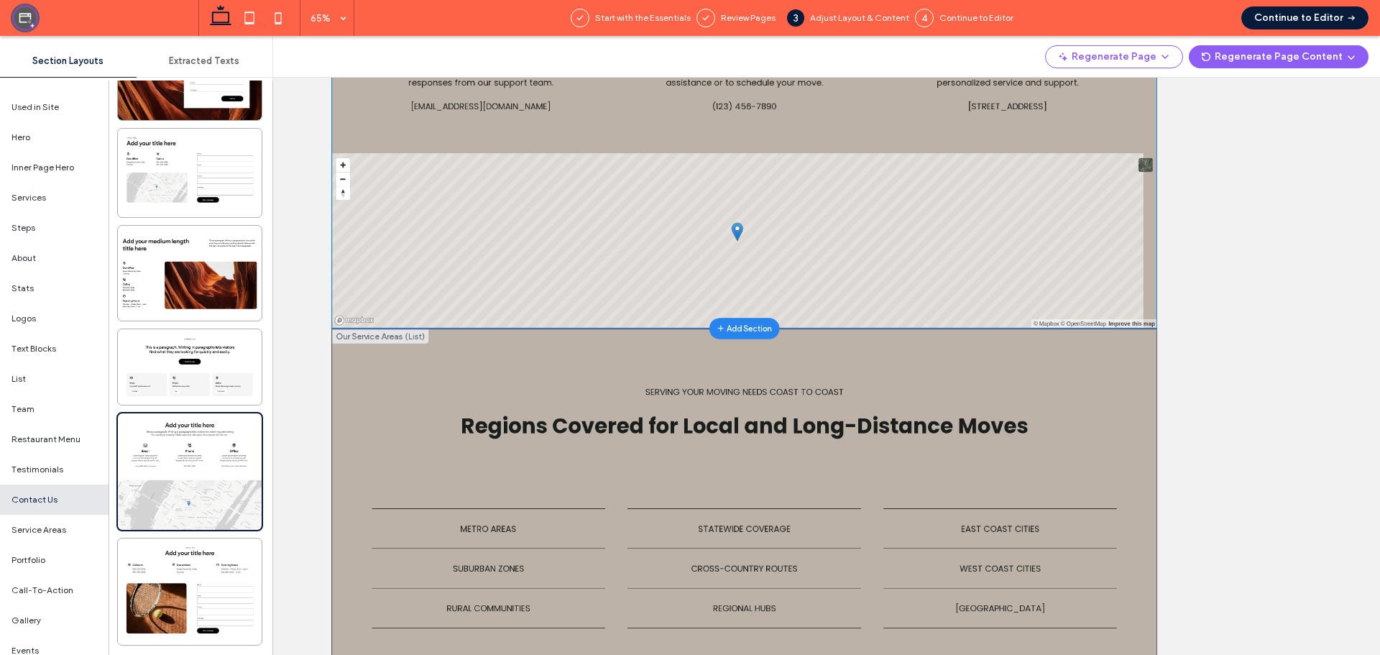
scroll to position [2069, 0]
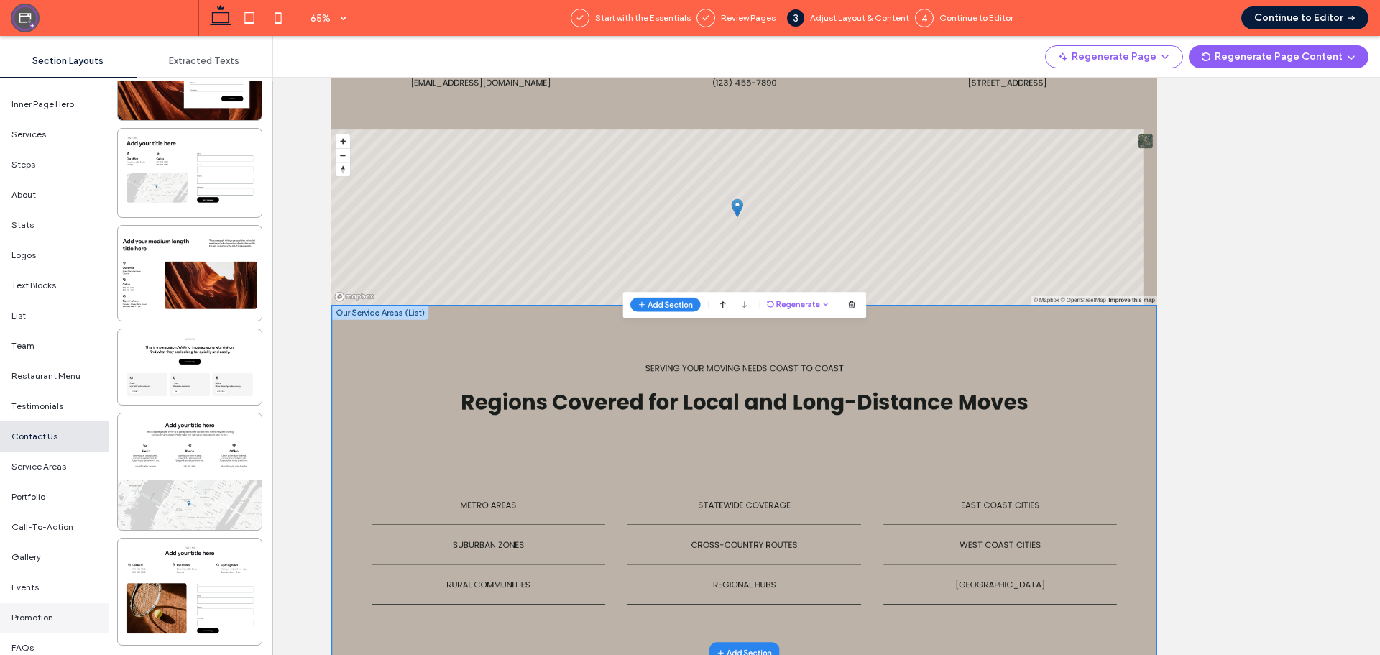
scroll to position [142, 0]
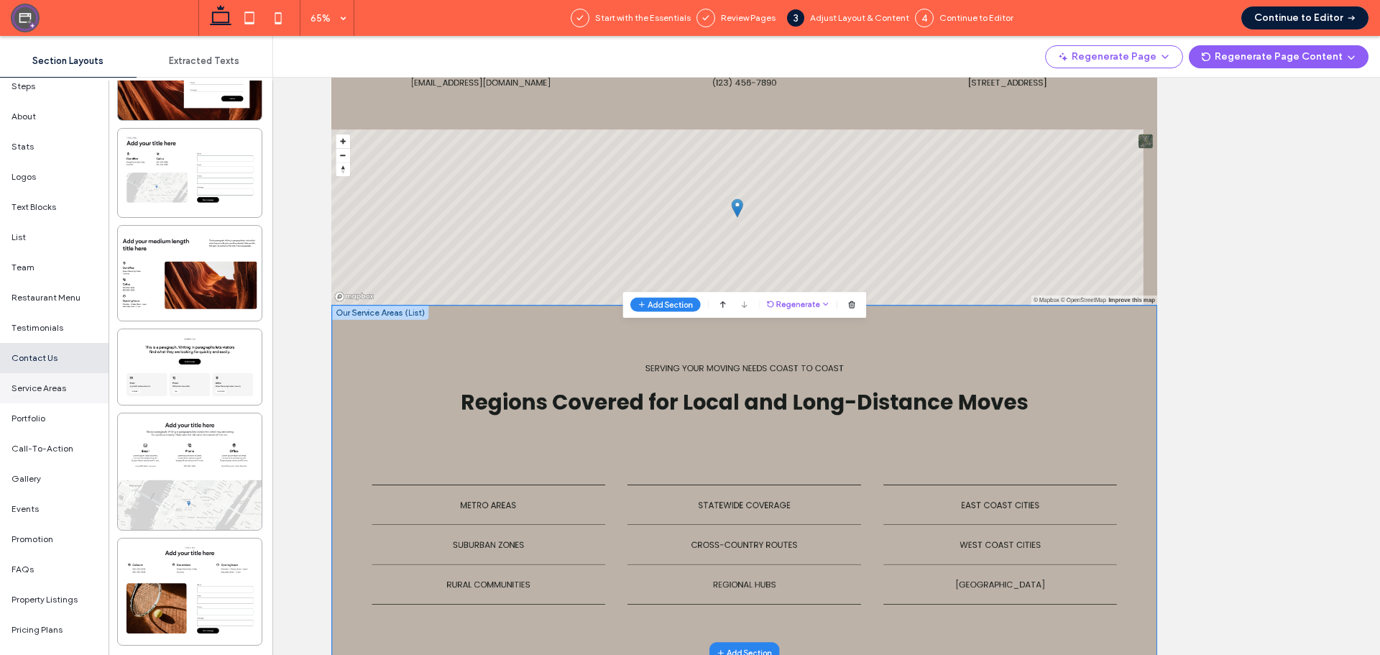
click at [57, 389] on span "Service Areas" at bounding box center [38, 388] width 55 height 13
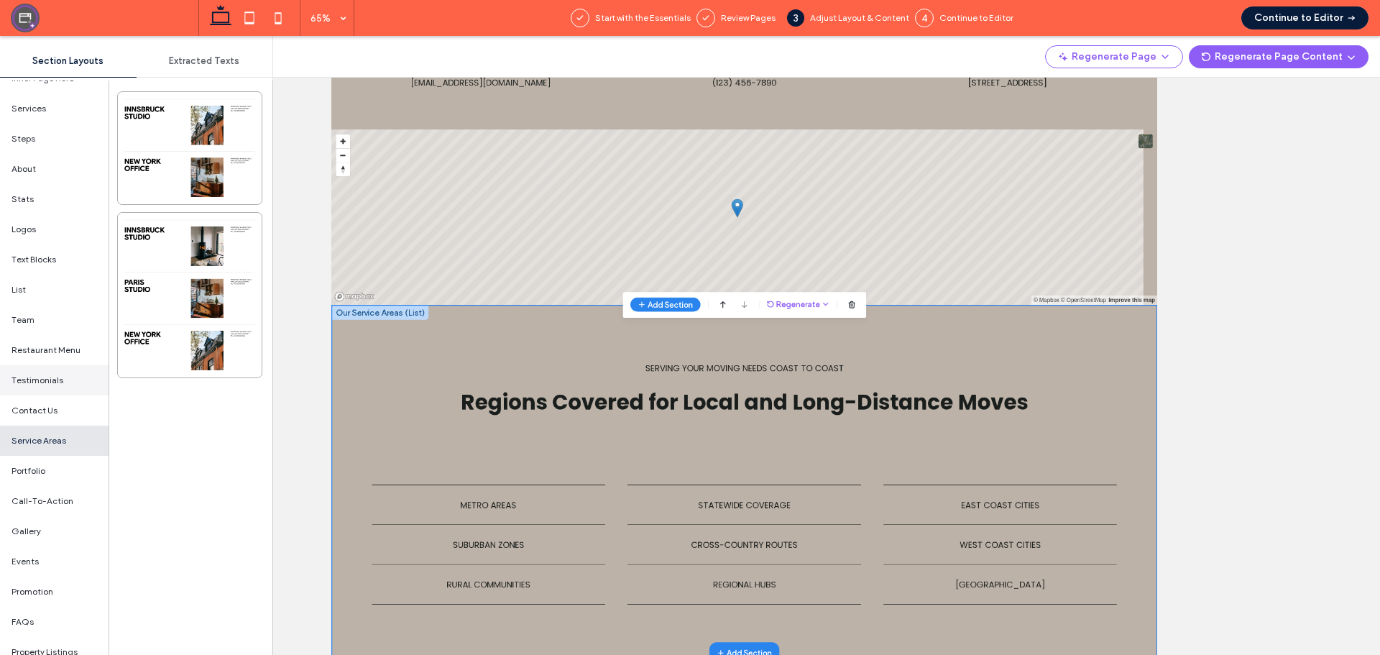
scroll to position [0, 0]
click at [55, 387] on div "List" at bounding box center [54, 379] width 108 height 30
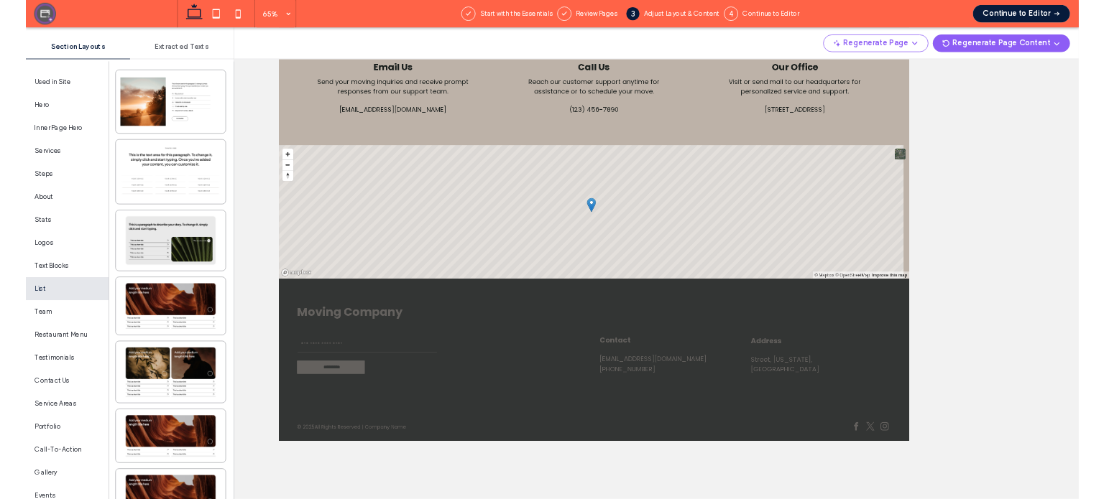
scroll to position [2008, 0]
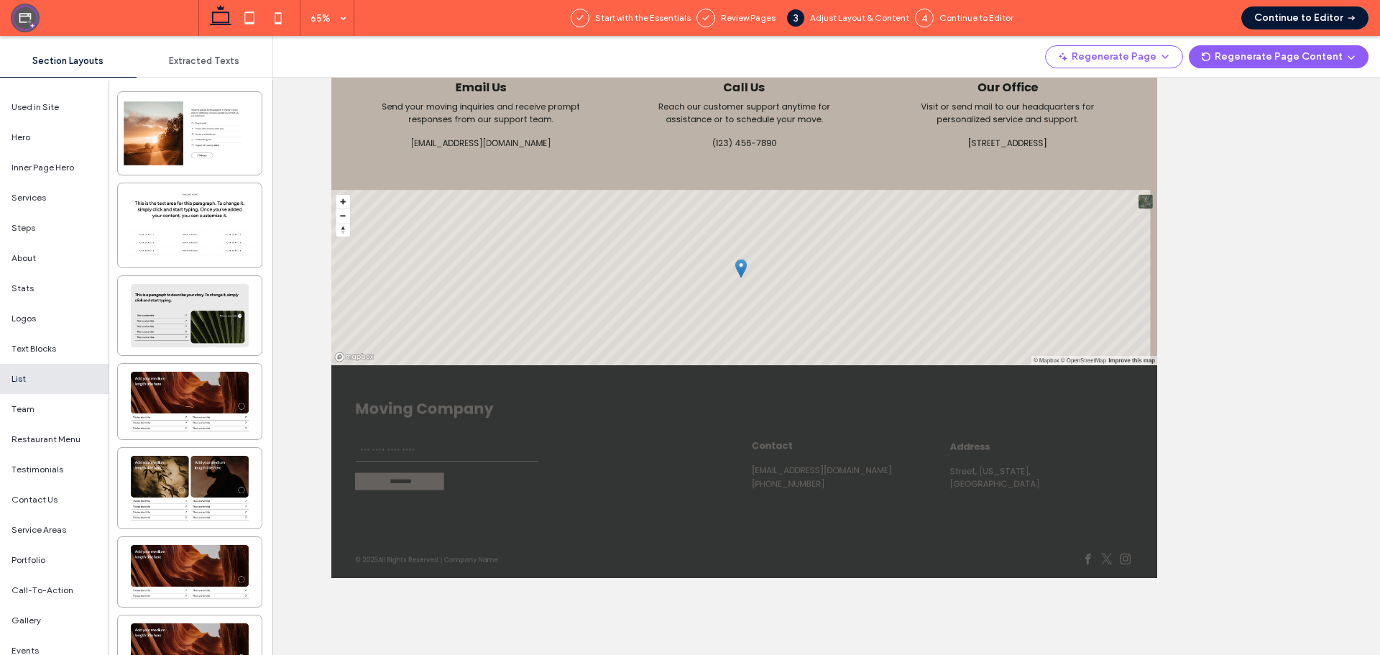
click at [1301, 14] on button "Continue to Editor" at bounding box center [1304, 17] width 127 height 23
